Goal: Task Accomplishment & Management: Manage account settings

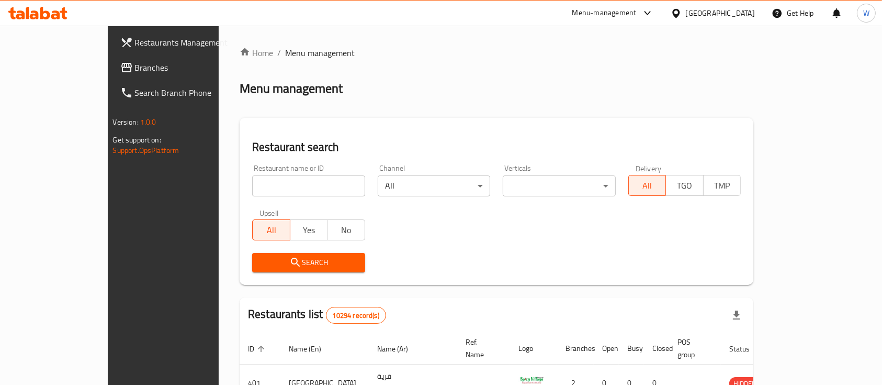
click at [650, 13] on icon at bounding box center [647, 13] width 6 height 4
click at [651, 13] on icon at bounding box center [648, 13] width 6 height 4
click at [261, 189] on input "search" at bounding box center [308, 185] width 113 height 21
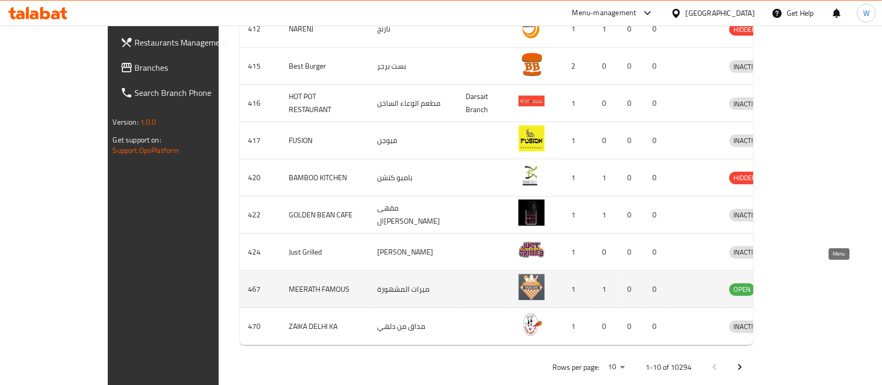
click at [799, 283] on icon "enhanced table" at bounding box center [792, 289] width 13 height 13
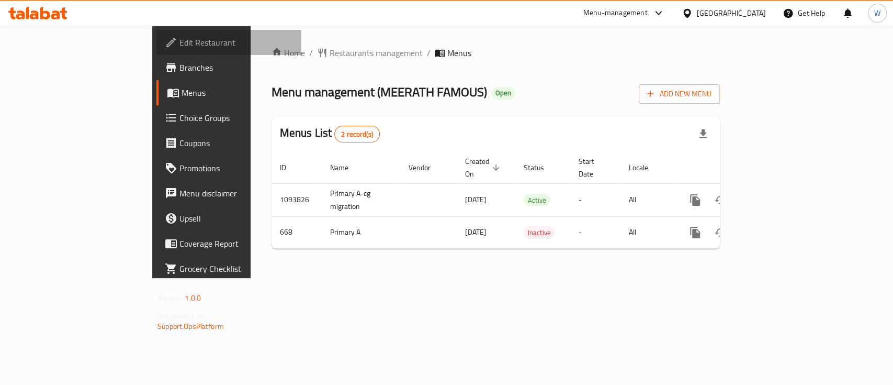
click at [179, 39] on span "Edit Restaurant" at bounding box center [236, 42] width 114 height 13
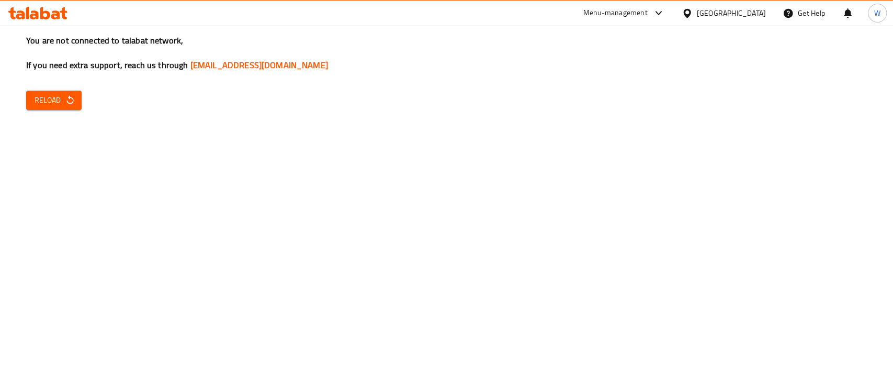
click at [50, 112] on div "You are not connected to talabat network, If you need extra support, reach us t…" at bounding box center [446, 192] width 893 height 385
click at [50, 106] on span "Reload" at bounding box center [54, 100] width 39 height 13
click at [648, 10] on div "Menu-management" at bounding box center [615, 13] width 64 height 13
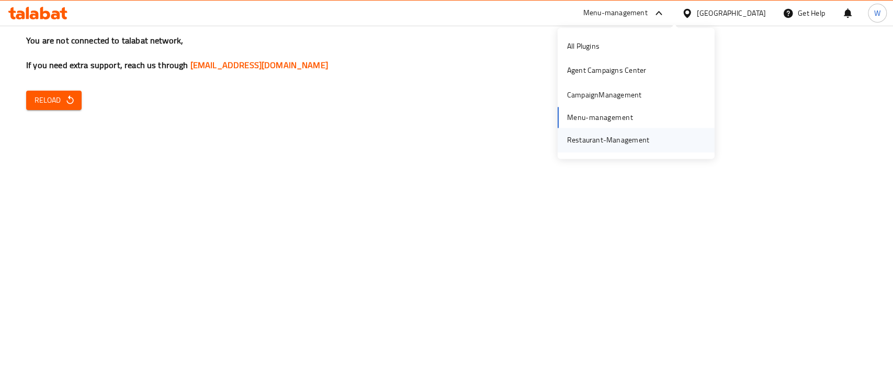
click at [605, 147] on div "Restaurant-Management" at bounding box center [608, 140] width 99 height 24
